Goal: Share content: Share content

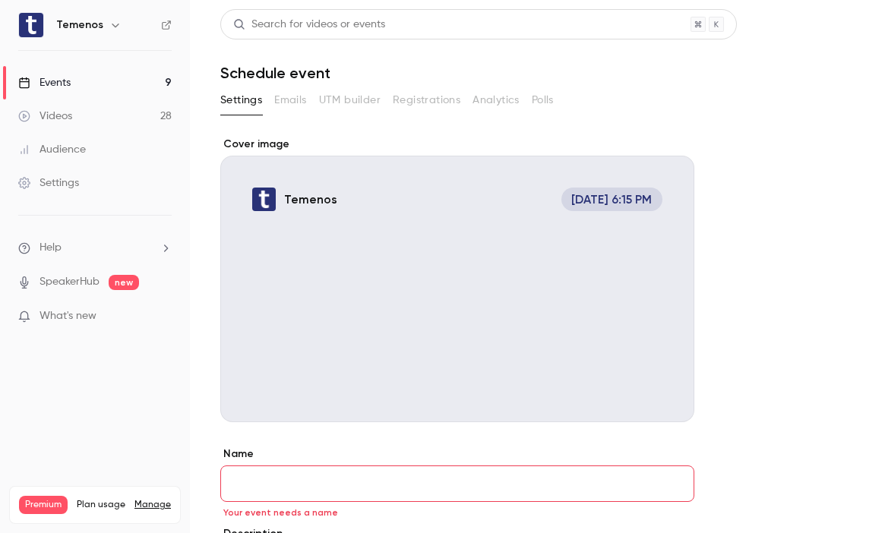
click at [77, 84] on link "Events 9" at bounding box center [95, 82] width 190 height 33
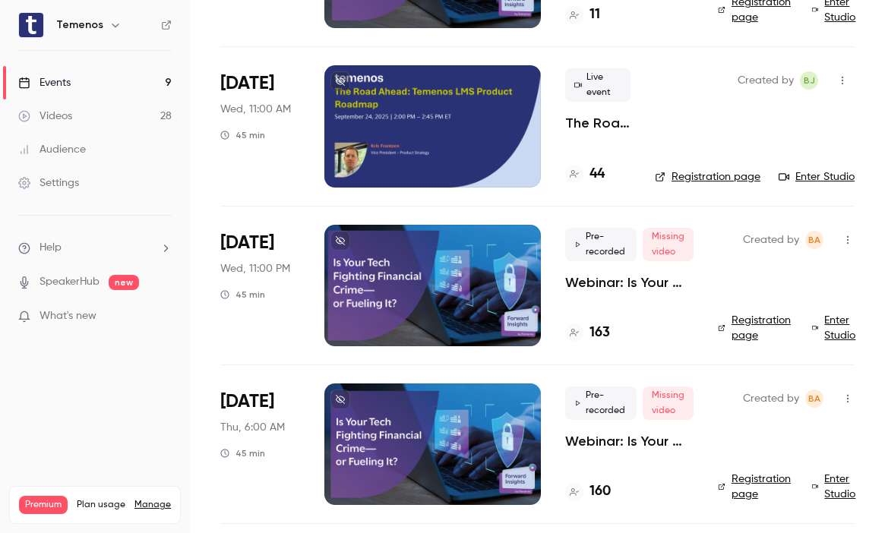
scroll to position [817, 0]
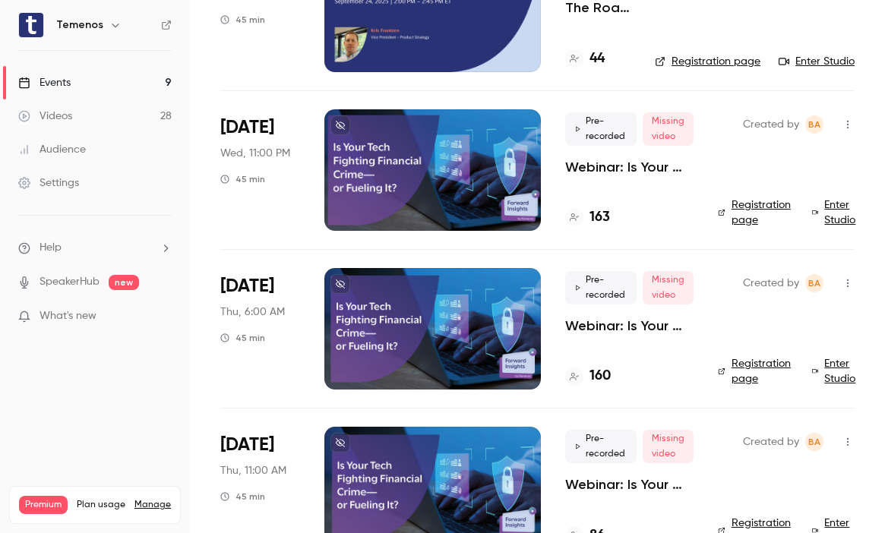
click at [530, 142] on div at bounding box center [432, 170] width 216 height 122
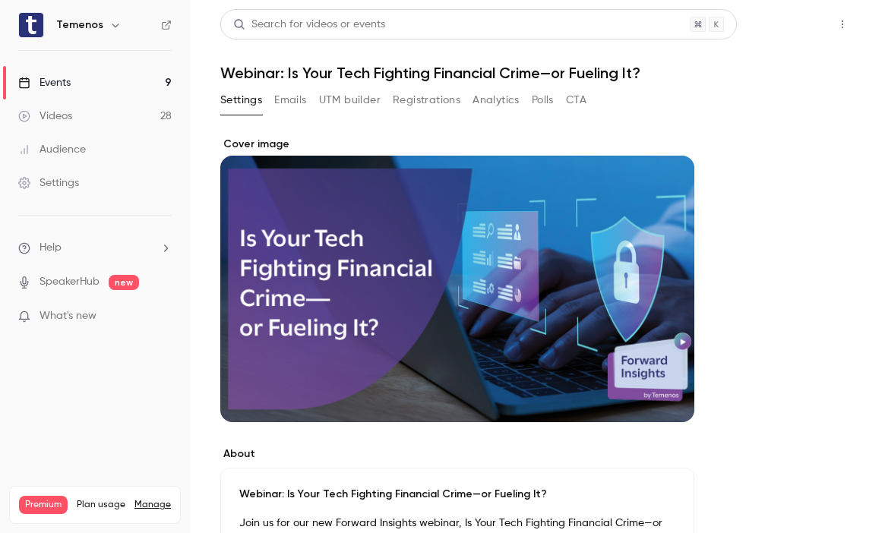
click at [782, 29] on button "Share" at bounding box center [788, 24] width 60 height 30
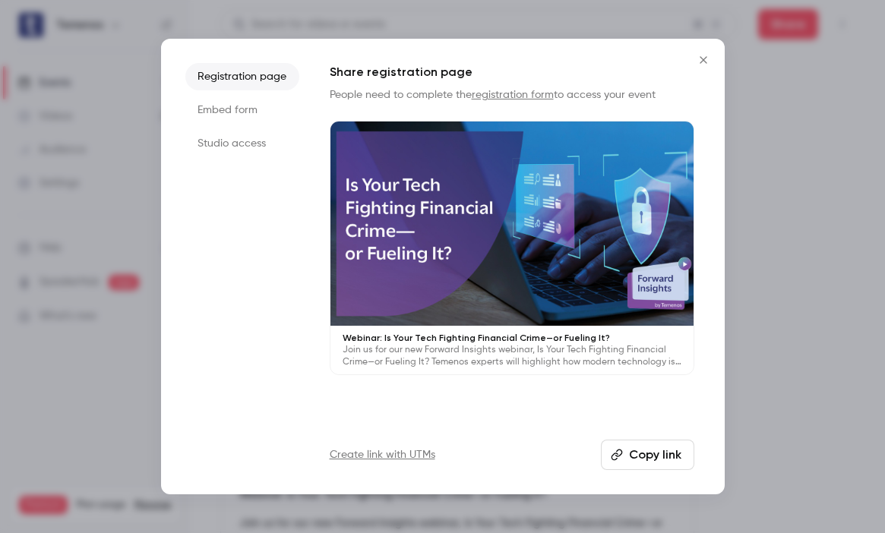
click at [243, 142] on li "Studio access" at bounding box center [242, 143] width 114 height 27
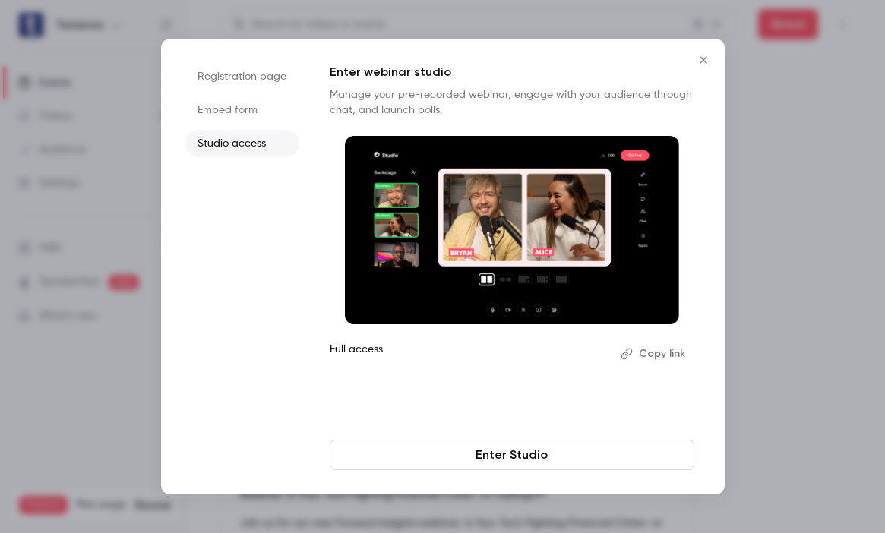
click at [664, 355] on button "Copy link" at bounding box center [654, 354] width 80 height 24
click at [709, 55] on icon "Close" at bounding box center [703, 60] width 18 height 12
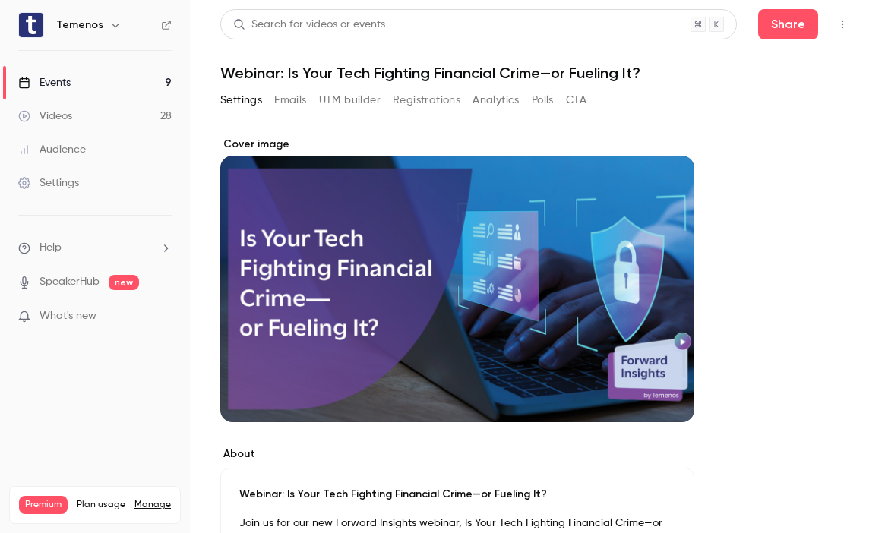
drag, startPoint x: 794, startPoint y: 26, endPoint x: 771, endPoint y: 130, distance: 106.5
click at [830, 29] on button "button" at bounding box center [842, 24] width 24 height 24
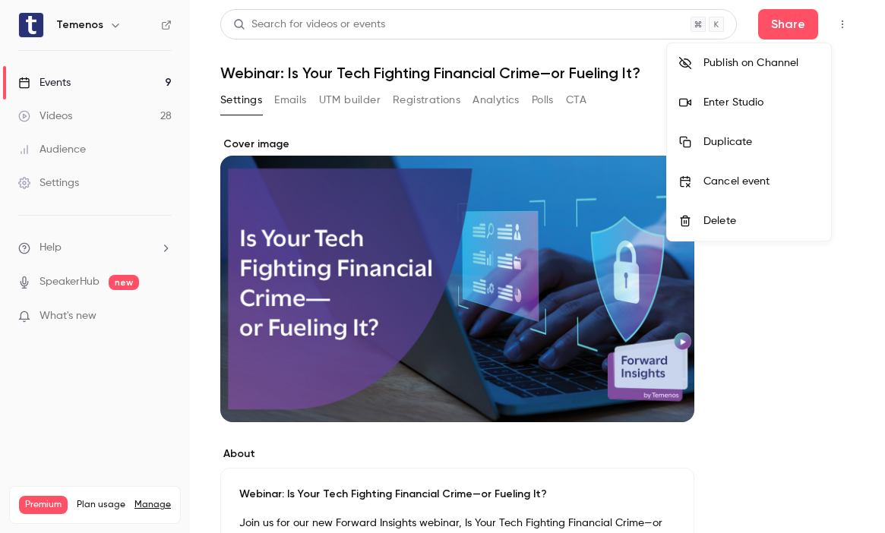
click at [835, 110] on div at bounding box center [442, 266] width 885 height 533
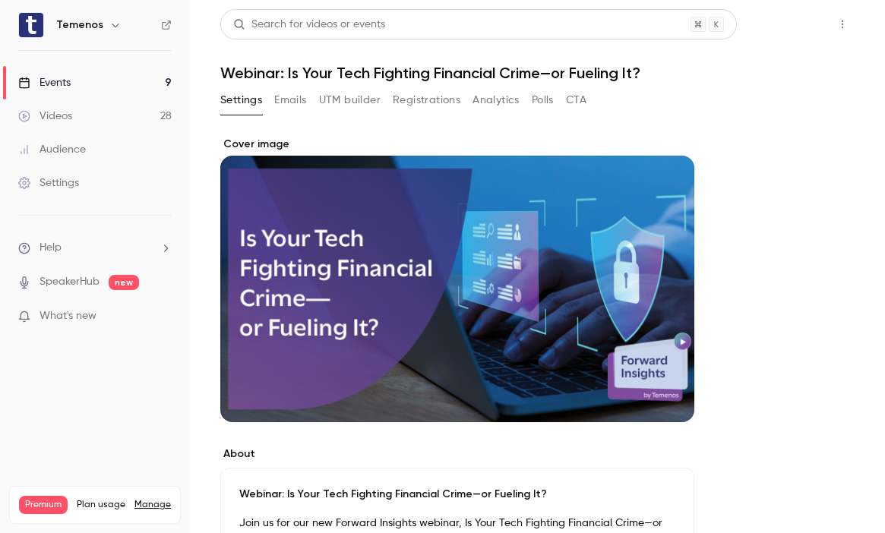
click at [778, 30] on button "Share" at bounding box center [788, 24] width 60 height 30
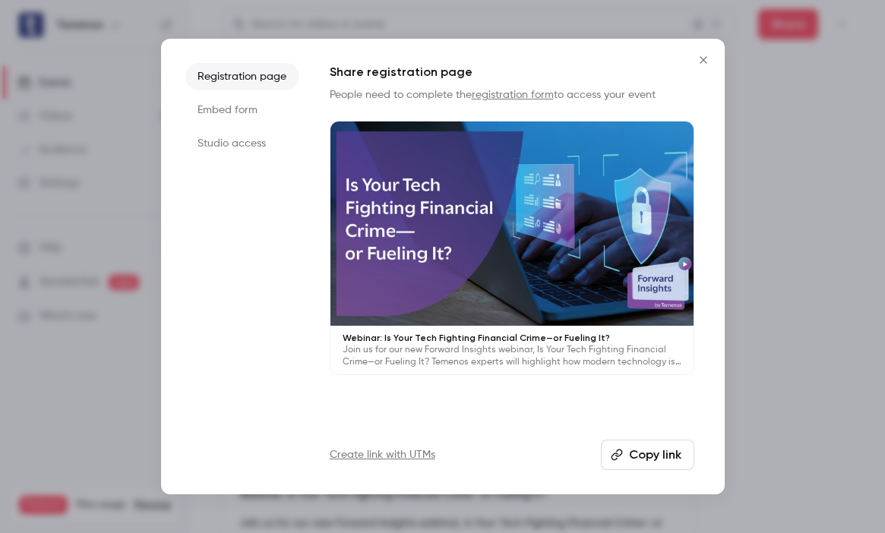
click at [255, 103] on li "Embed form" at bounding box center [242, 109] width 114 height 27
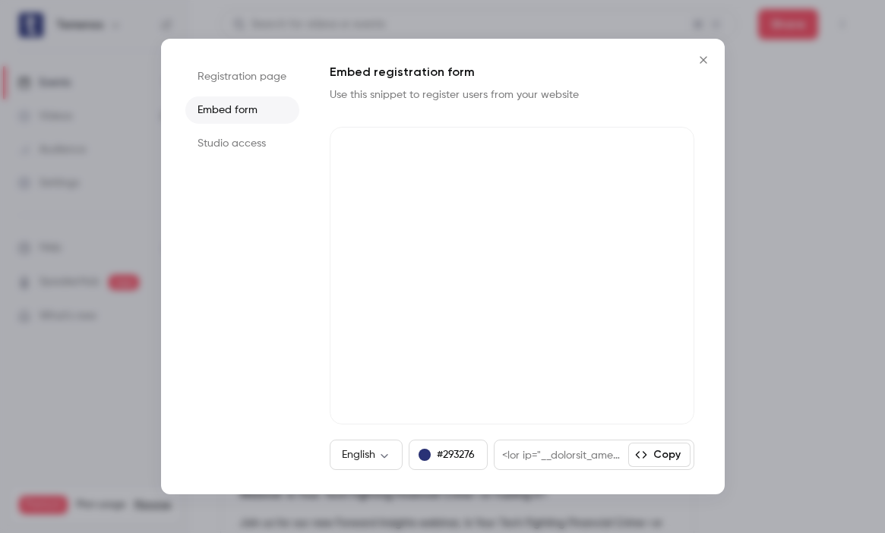
click at [253, 141] on li "Studio access" at bounding box center [242, 143] width 114 height 27
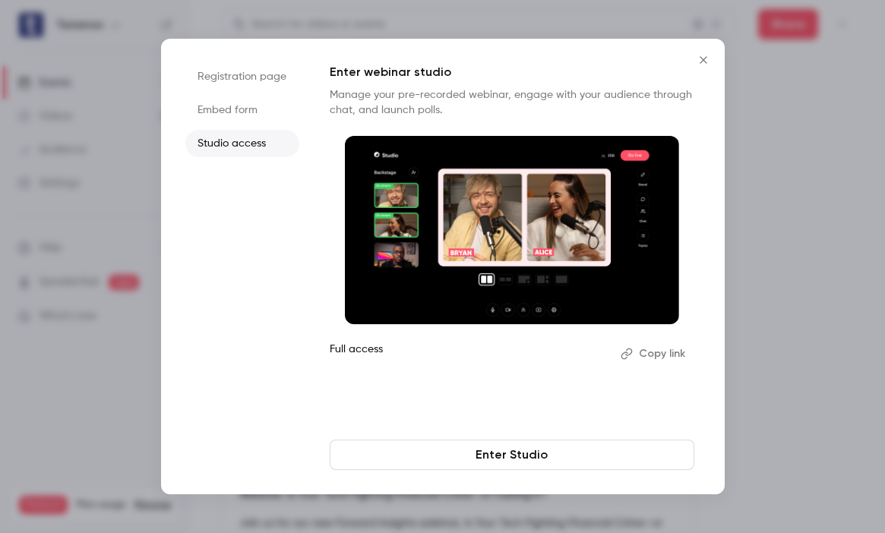
click at [251, 80] on li "Registration page" at bounding box center [242, 76] width 114 height 27
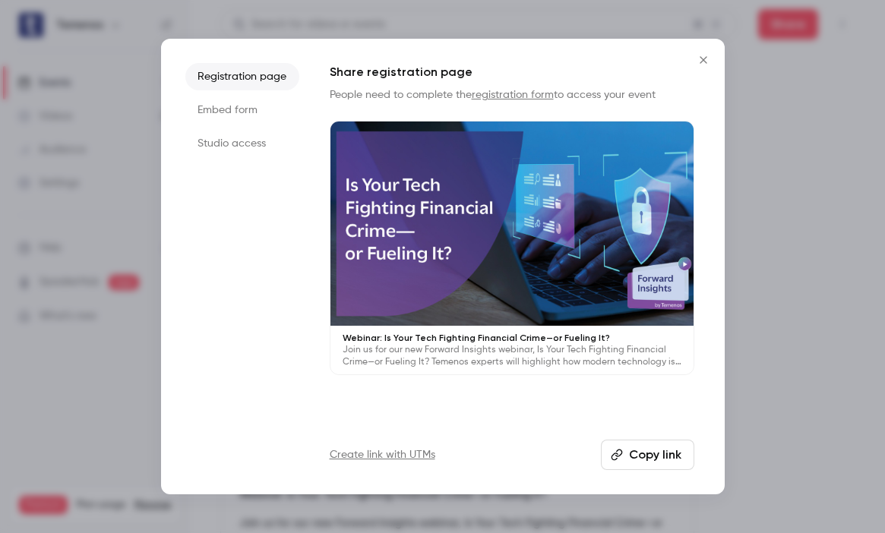
click at [247, 110] on li "Embed form" at bounding box center [242, 109] width 114 height 27
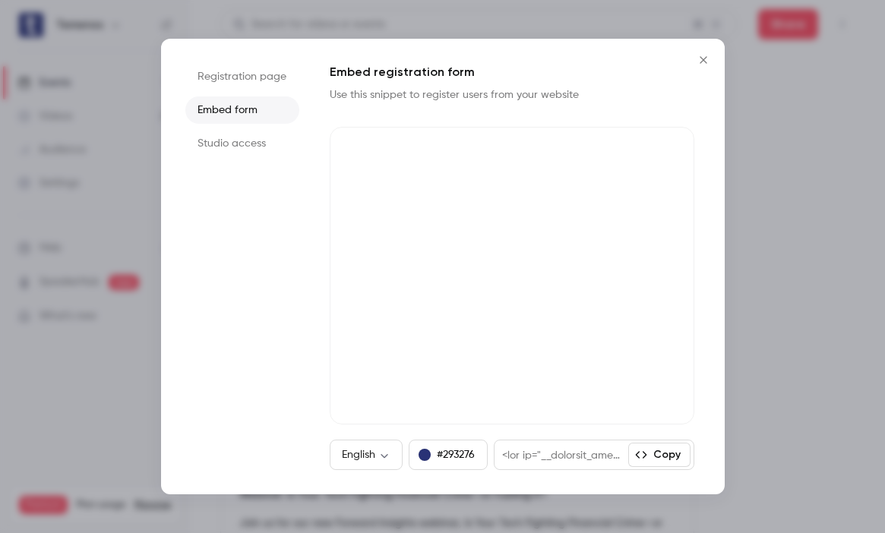
click at [245, 141] on li "Studio access" at bounding box center [242, 143] width 114 height 27
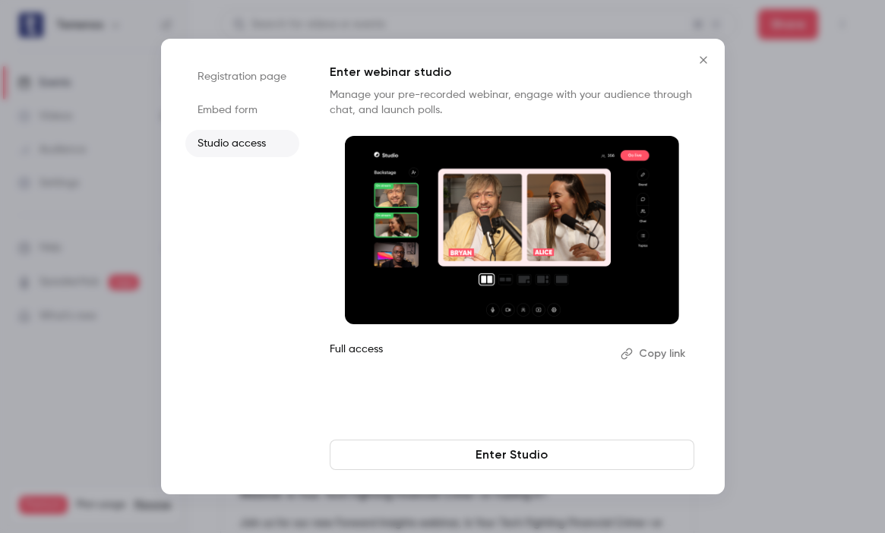
click at [652, 349] on button "Copy link" at bounding box center [654, 354] width 80 height 24
click at [697, 58] on icon "Close" at bounding box center [703, 60] width 18 height 12
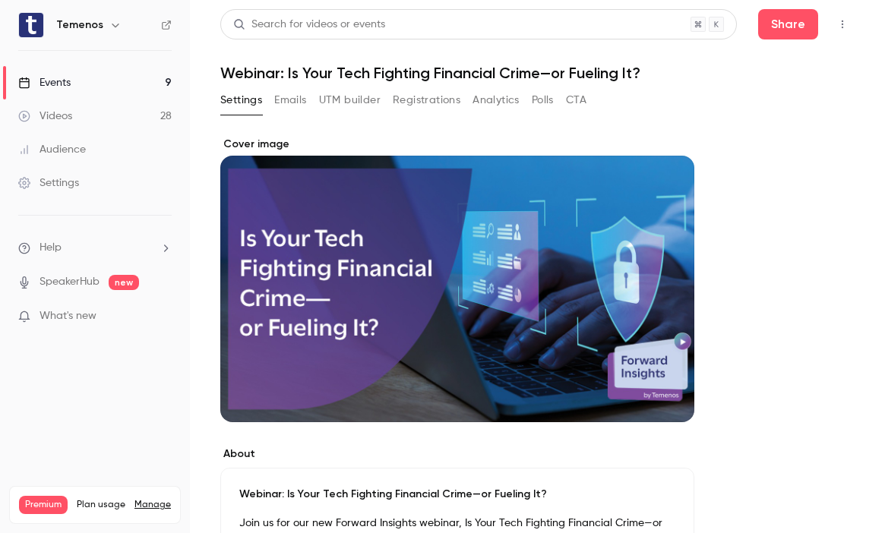
click at [69, 88] on div "Events" at bounding box center [44, 82] width 52 height 15
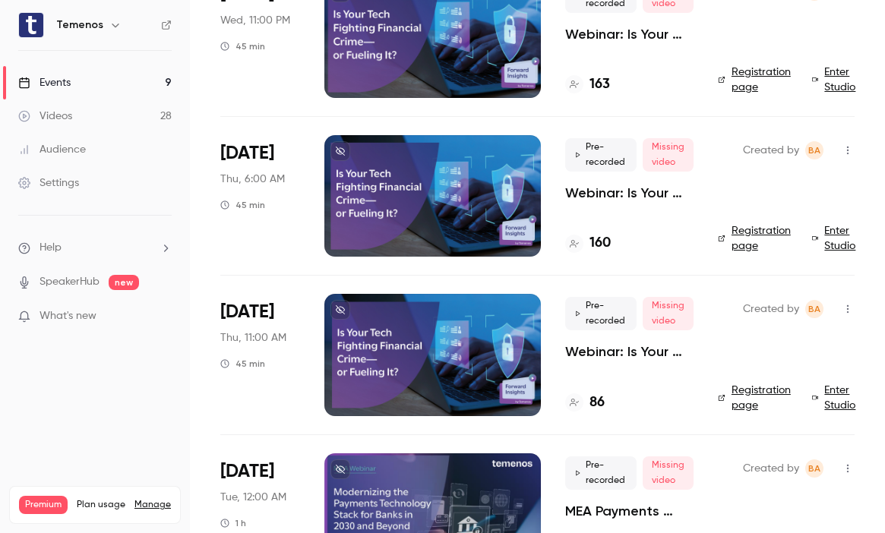
scroll to position [968, 0]
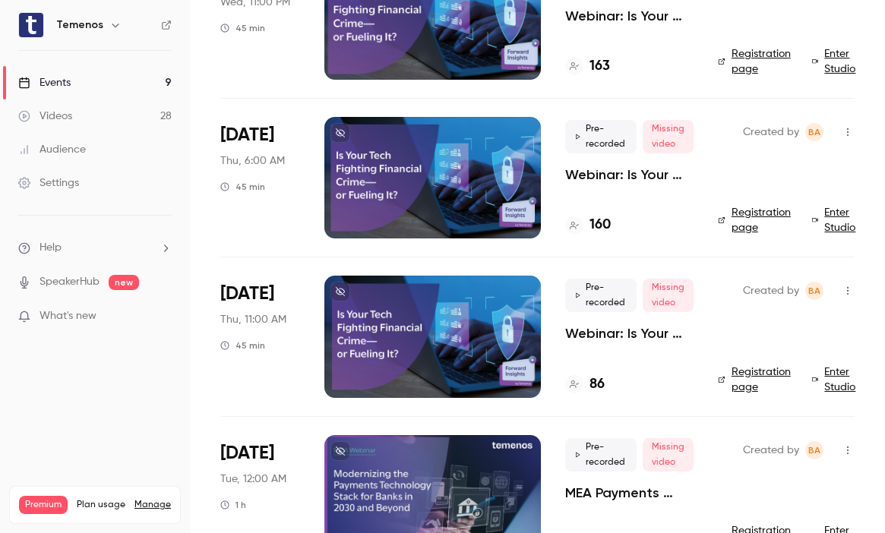
click at [358, 307] on div at bounding box center [432, 337] width 216 height 122
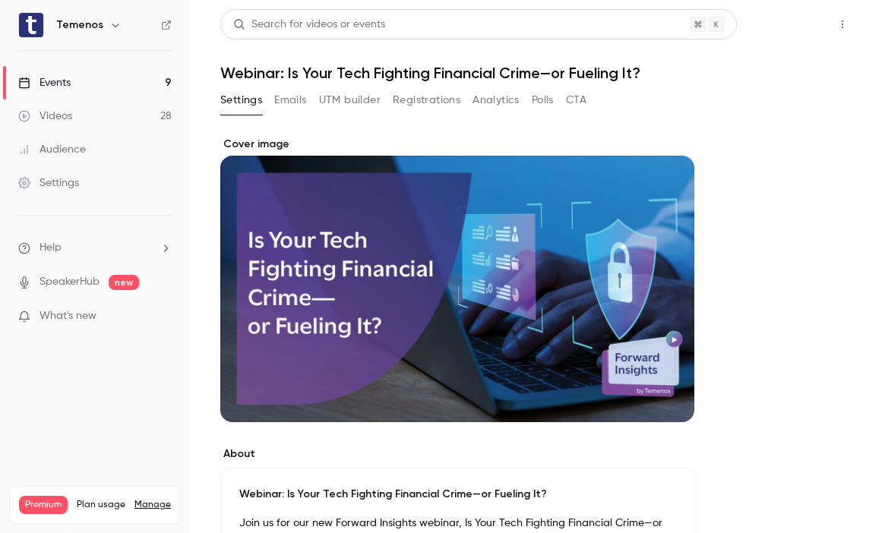
click at [773, 30] on button "Share" at bounding box center [788, 24] width 60 height 30
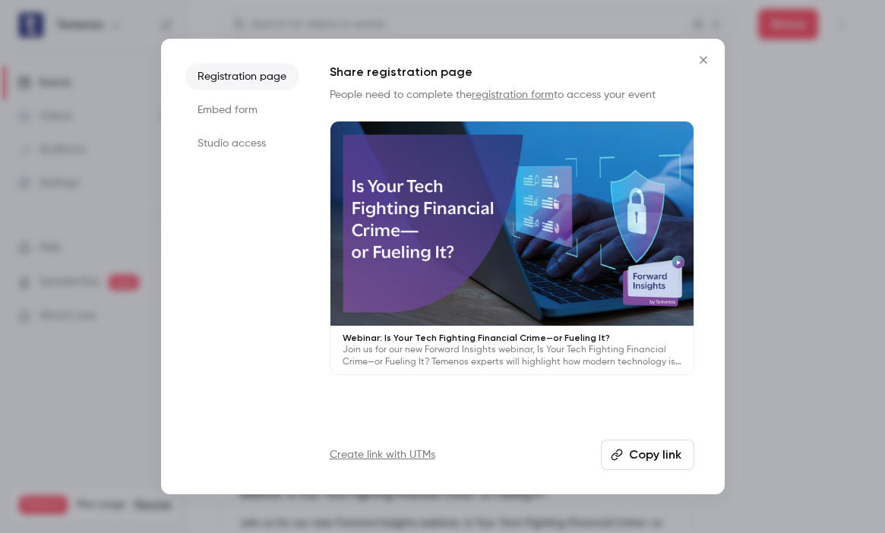
click at [251, 141] on li "Studio access" at bounding box center [242, 143] width 114 height 27
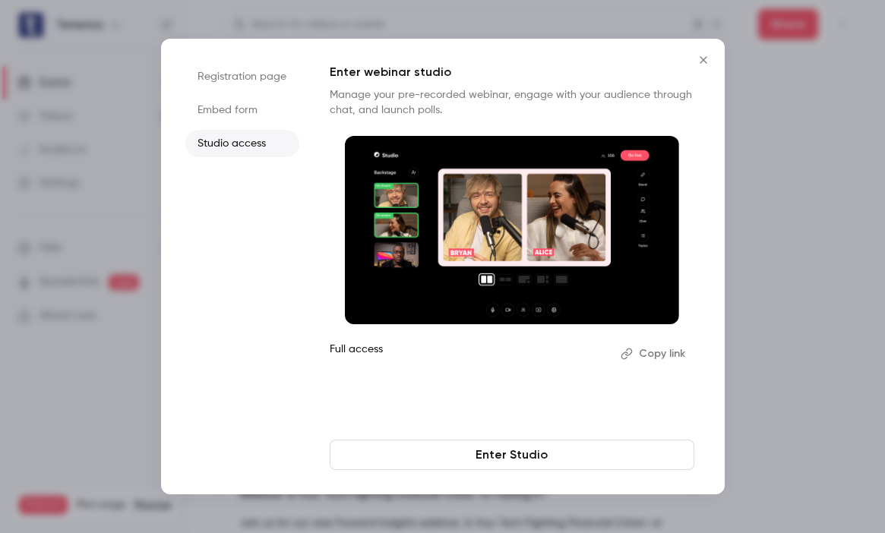
click at [648, 354] on button "Copy link" at bounding box center [654, 354] width 80 height 24
click at [703, 64] on icon "Close" at bounding box center [703, 60] width 18 height 12
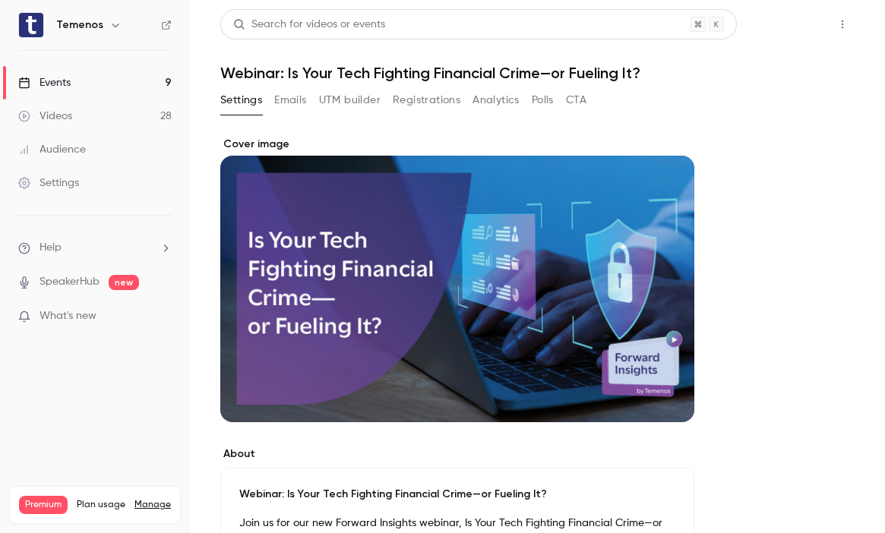
click at [766, 32] on button "Share" at bounding box center [788, 24] width 60 height 30
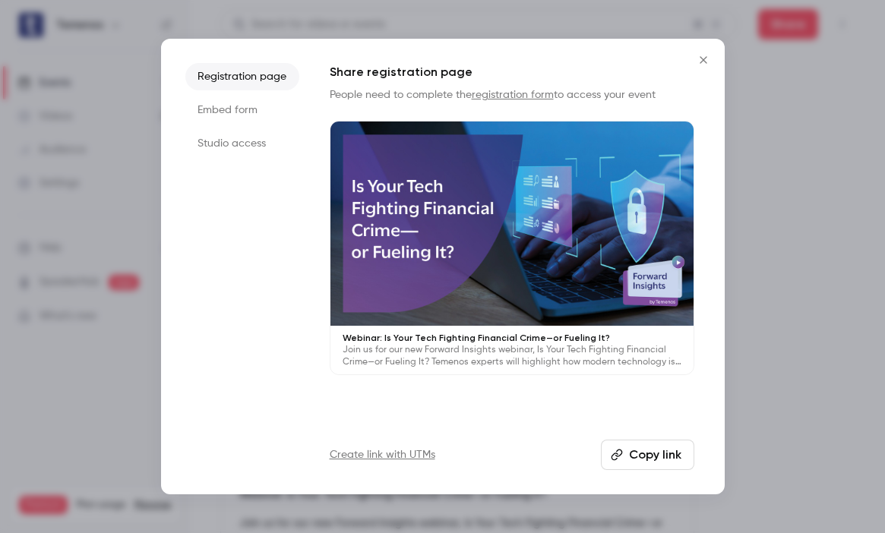
click at [257, 107] on li "Embed form" at bounding box center [242, 109] width 114 height 27
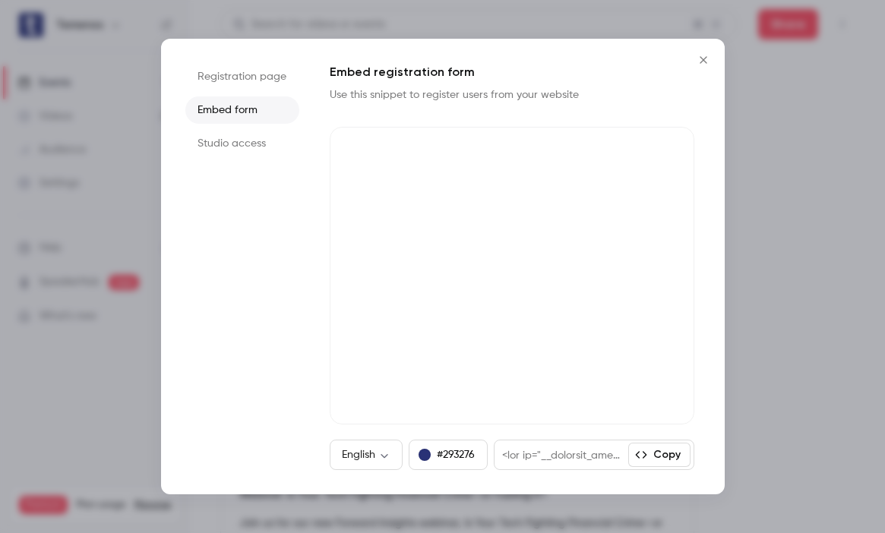
click at [254, 147] on li "Studio access" at bounding box center [242, 143] width 114 height 27
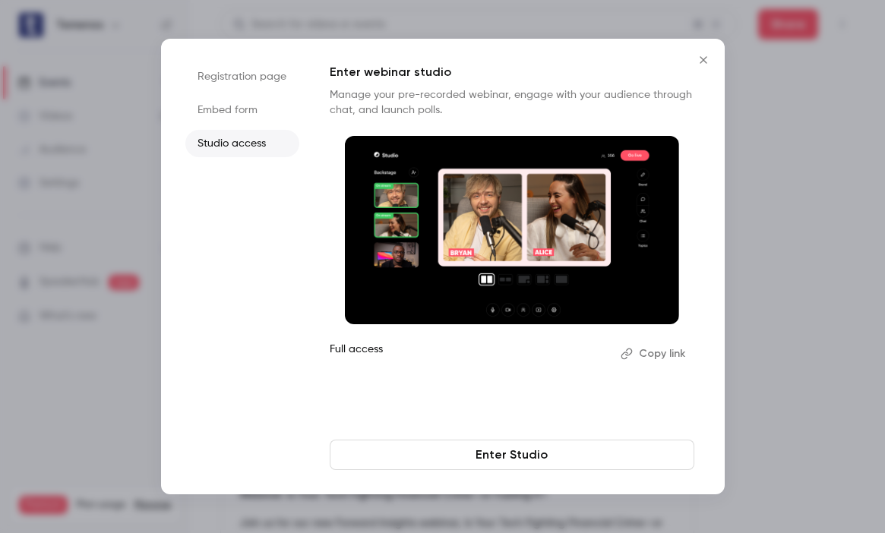
click at [659, 360] on button "Copy link" at bounding box center [654, 354] width 80 height 24
click at [706, 55] on icon "Close" at bounding box center [703, 60] width 18 height 12
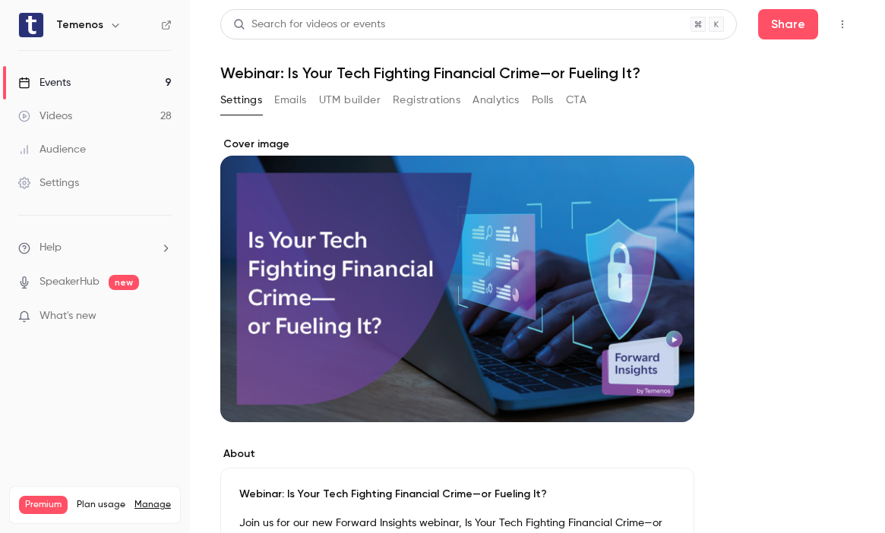
click at [87, 90] on link "Events 9" at bounding box center [95, 82] width 190 height 33
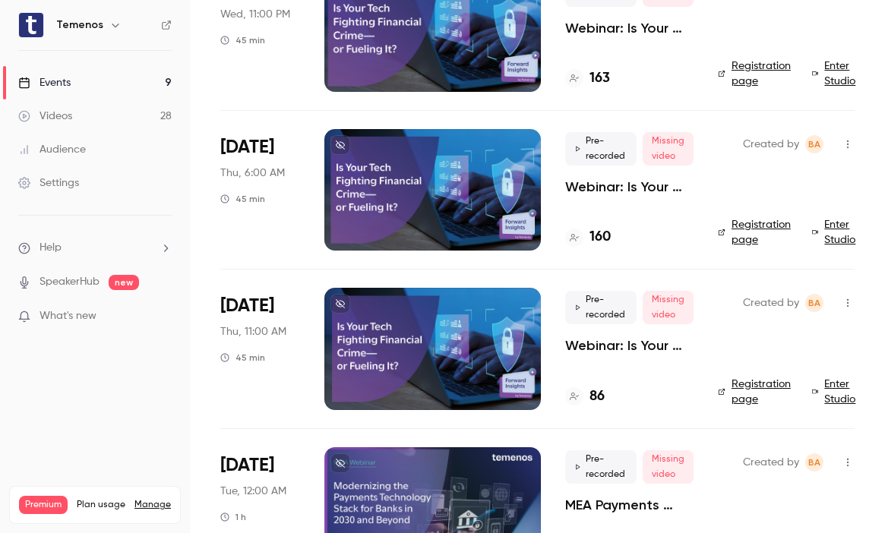
scroll to position [957, 0]
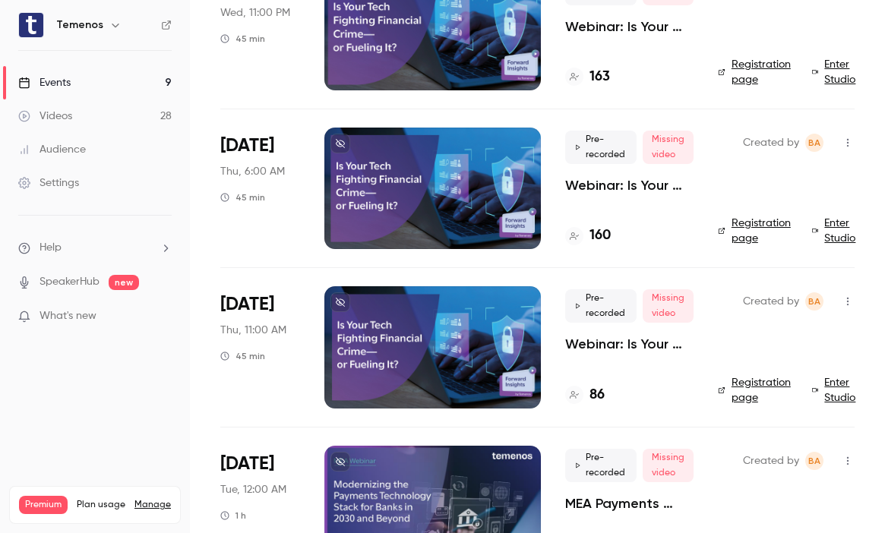
click at [404, 213] on div at bounding box center [432, 189] width 216 height 122
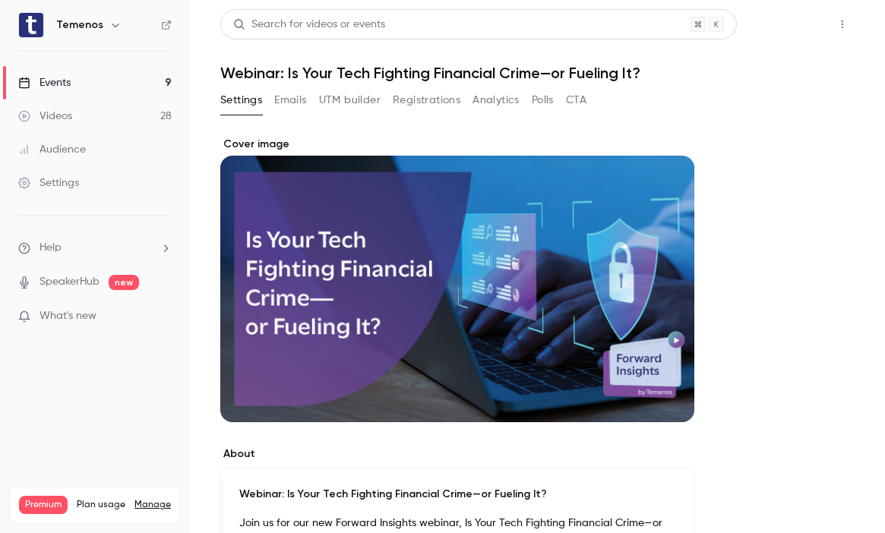
click at [758, 26] on button "Share" at bounding box center [788, 24] width 60 height 30
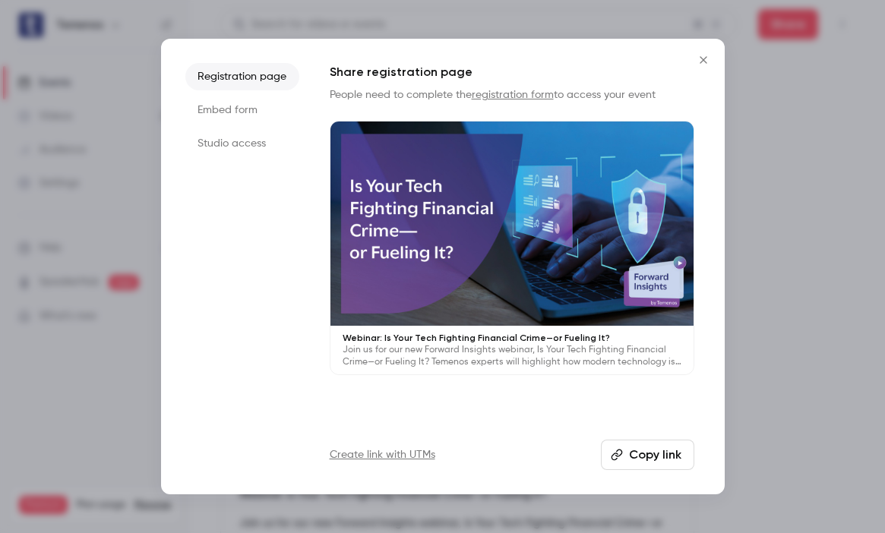
click at [257, 144] on li "Studio access" at bounding box center [242, 143] width 114 height 27
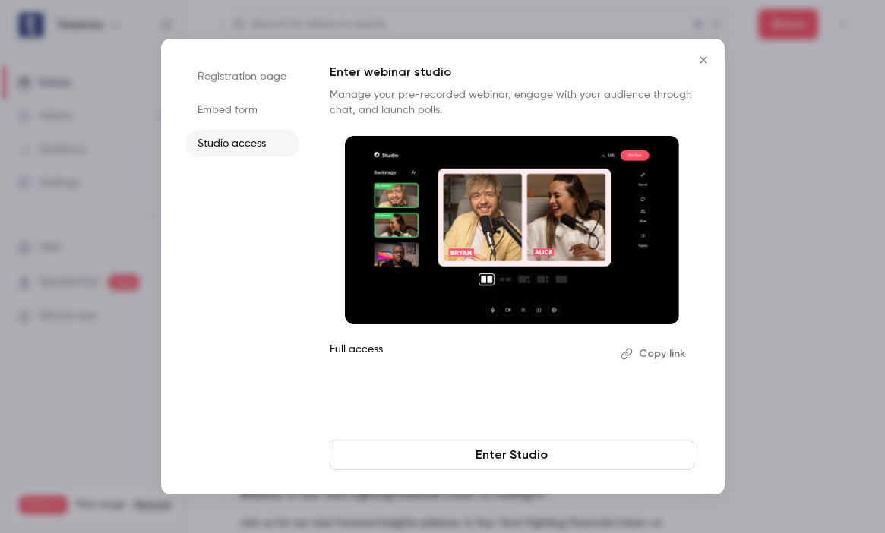
click at [668, 353] on button "Copy link" at bounding box center [654, 354] width 80 height 24
